Goal: Navigation & Orientation: Find specific page/section

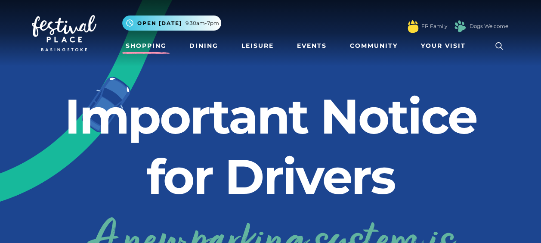
click at [153, 49] on link "Shopping" at bounding box center [146, 46] width 48 height 16
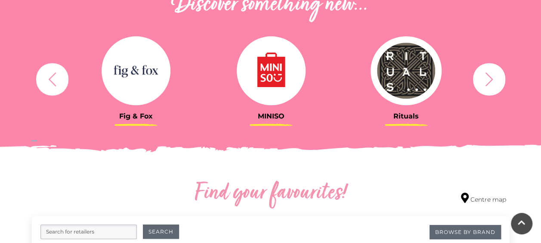
scroll to position [310, 0]
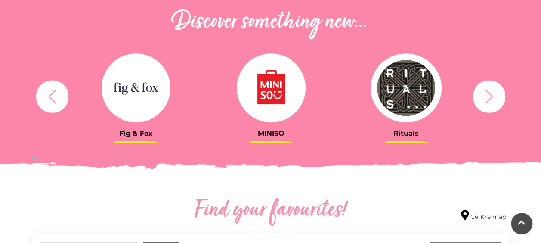
click at [483, 89] on icon "button" at bounding box center [489, 96] width 16 height 16
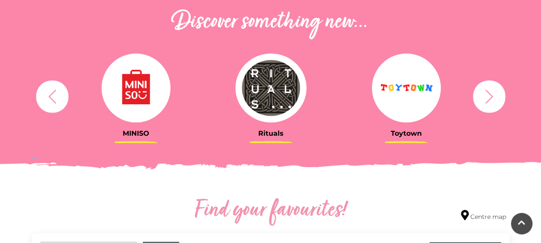
click at [483, 89] on icon "button" at bounding box center [489, 96] width 16 height 16
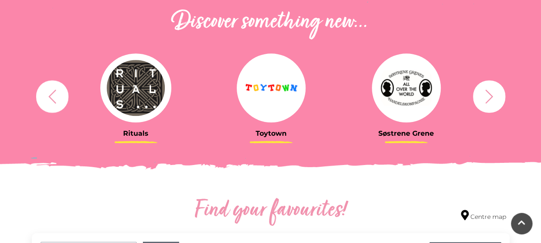
drag, startPoint x: 483, startPoint y: 89, endPoint x: 437, endPoint y: 145, distance: 72.2
click at [437, 145] on div "Rituals [GEOGRAPHIC_DATA] Søstrene Grene Kushti Comics Fig & Fox MINISO" at bounding box center [270, 96] width 490 height 106
click at [479, 98] on button "button" at bounding box center [489, 96] width 32 height 32
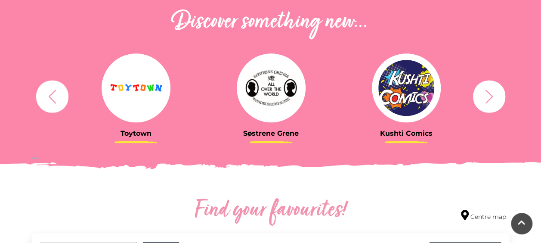
click at [479, 98] on button "button" at bounding box center [489, 96] width 32 height 32
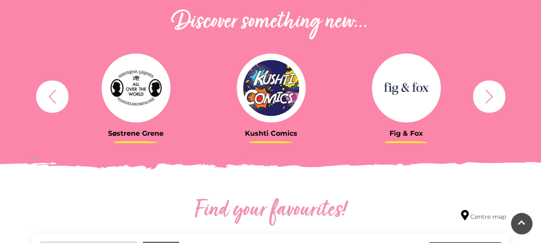
click at [479, 98] on button "button" at bounding box center [489, 96] width 32 height 32
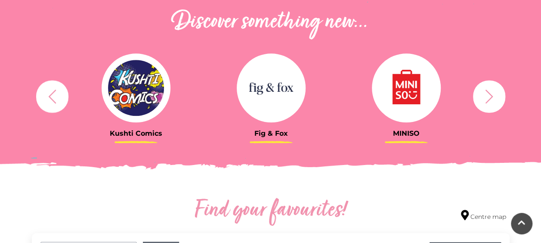
click at [479, 98] on button "button" at bounding box center [489, 96] width 32 height 32
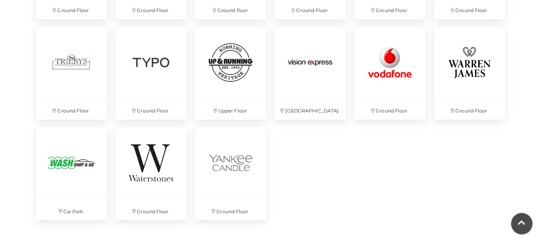
scroll to position [2340, 0]
